Goal: Register for event/course

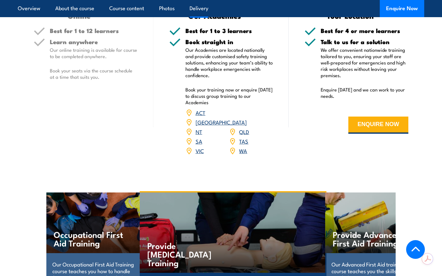
scroll to position [801, 0]
click at [197, 145] on link "SA" at bounding box center [199, 141] width 7 height 8
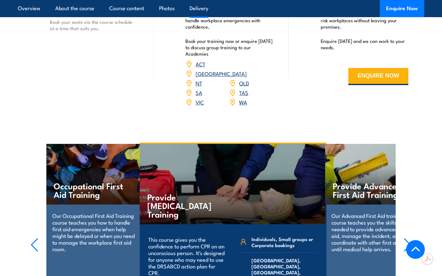
scroll to position [849, 0]
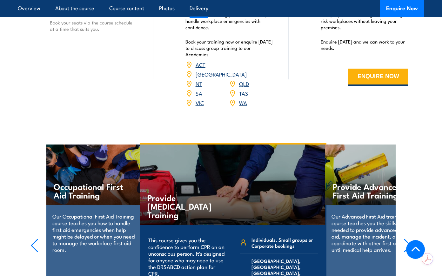
click at [196, 97] on link "SA" at bounding box center [199, 93] width 7 height 8
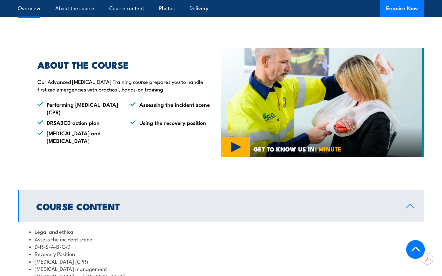
scroll to position [0, 0]
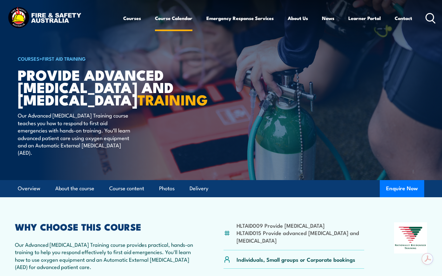
click at [155, 19] on link "Course Calendar" at bounding box center [173, 17] width 37 height 15
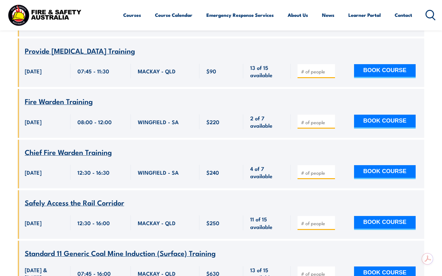
scroll to position [10774, 0]
